Goal: Task Accomplishment & Management: Manage account settings

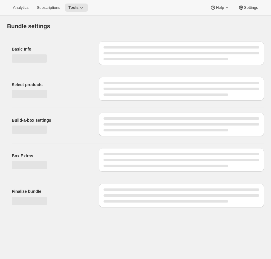
type input "Build a Bundle Mixed 32 Count"
checkbox input "true"
select select "MINIMUM"
type input "Select at least 8 meals"
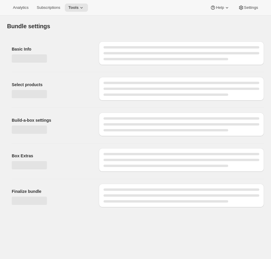
select select "gid://shopify/ProductVariant/41182055432274_6321b5ac-0d1c-4f8d-8ffe-6193e28b69b8"
